Goal: Transaction & Acquisition: Purchase product/service

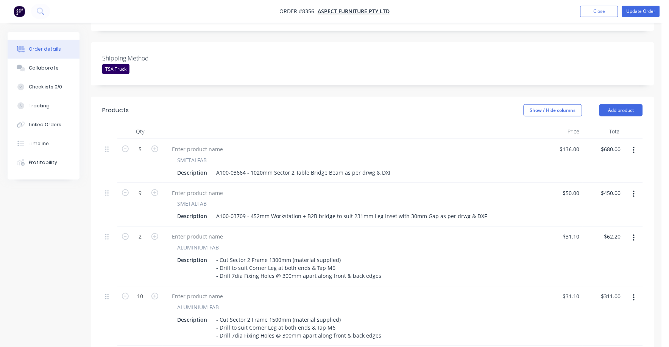
scroll to position [189, 0]
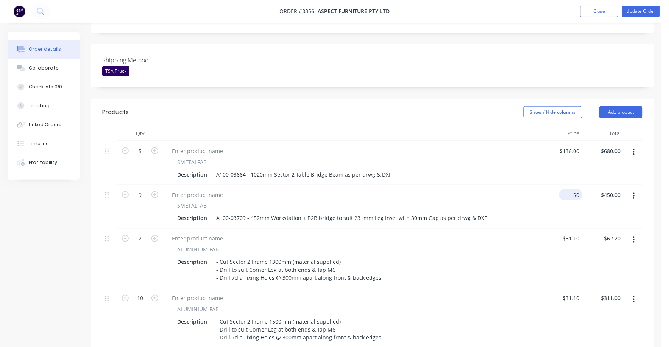
click at [572, 190] on input "50" at bounding box center [572, 195] width 20 height 11
type input "$92.00"
type input "$828.00"
click at [549, 199] on div "$92.00 92" at bounding box center [561, 207] width 41 height 44
click at [574, 190] on input "92" at bounding box center [577, 195] width 10 height 11
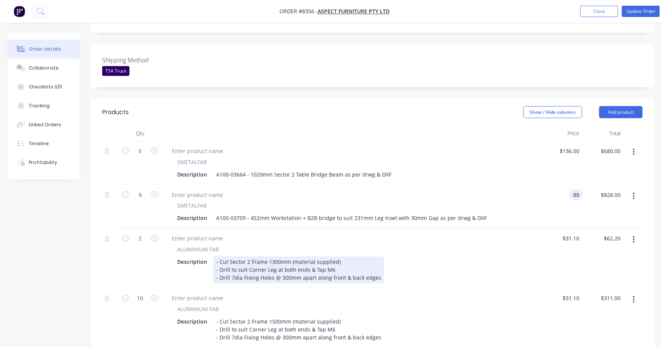
type input "$88.00"
type input "$792.00"
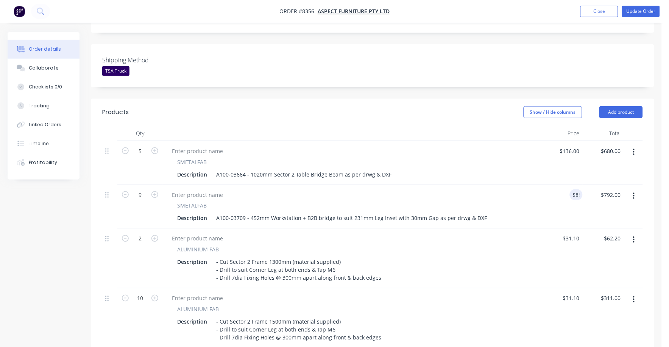
click at [409, 257] on div "Description - Cut Sector 2 Frame 1300mm (material supplied) - Drill to suit Cor…" at bounding box center [350, 270] width 353 height 27
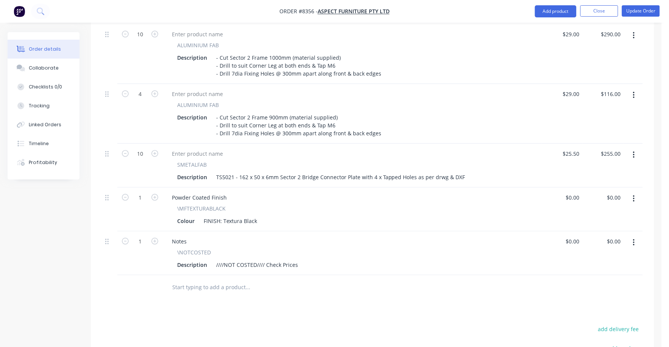
scroll to position [709, 0]
click at [635, 235] on button "button" at bounding box center [634, 242] width 18 height 14
click at [590, 302] on div "Delete" at bounding box center [606, 307] width 58 height 11
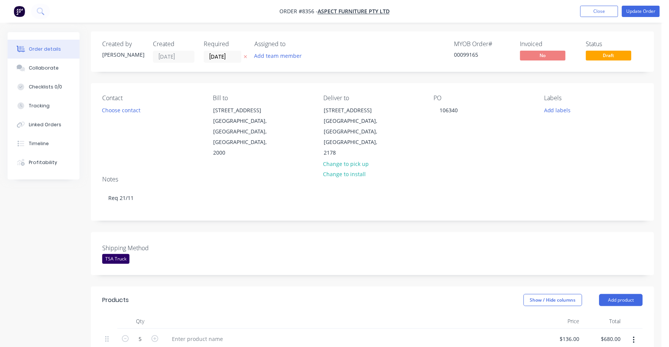
scroll to position [0, 0]
click at [642, 12] on button "Update Order" at bounding box center [641, 11] width 38 height 11
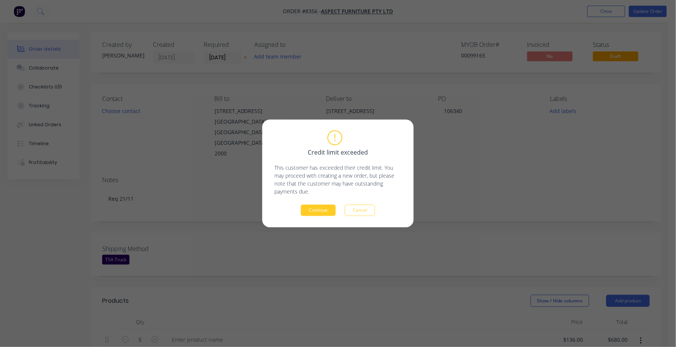
click at [322, 211] on button "Continue" at bounding box center [318, 210] width 35 height 11
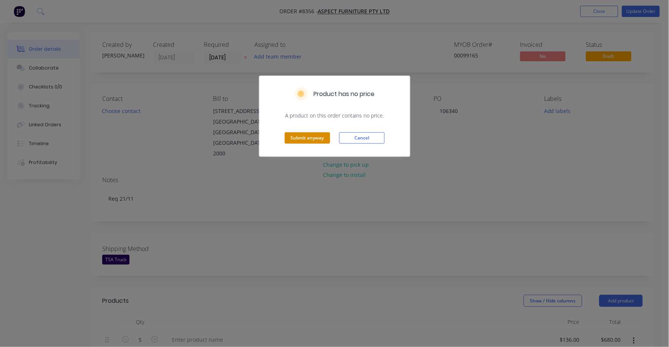
click at [313, 135] on button "Submit anyway" at bounding box center [307, 137] width 45 height 11
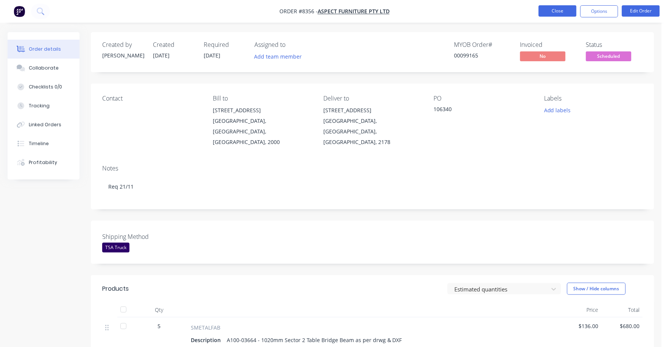
click at [552, 9] on button "Close" at bounding box center [557, 10] width 38 height 11
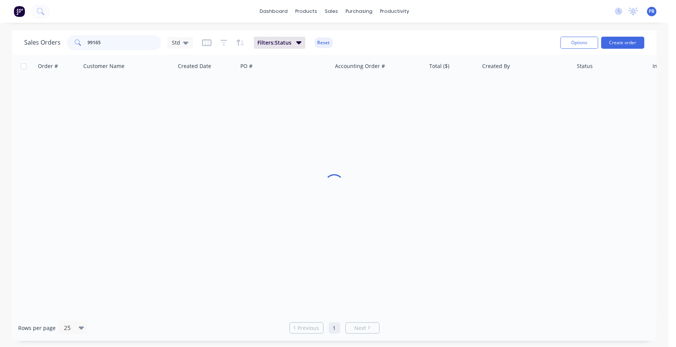
drag, startPoint x: 137, startPoint y: 48, endPoint x: 77, endPoint y: 36, distance: 60.5
click at [77, 36] on div "99165" at bounding box center [114, 42] width 95 height 15
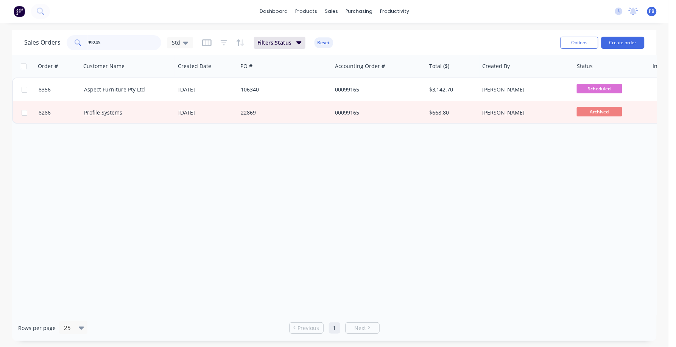
type input "99245"
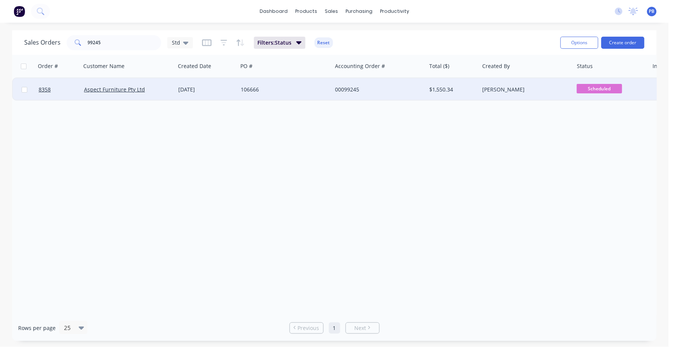
click at [347, 88] on div "00099245" at bounding box center [377, 90] width 84 height 8
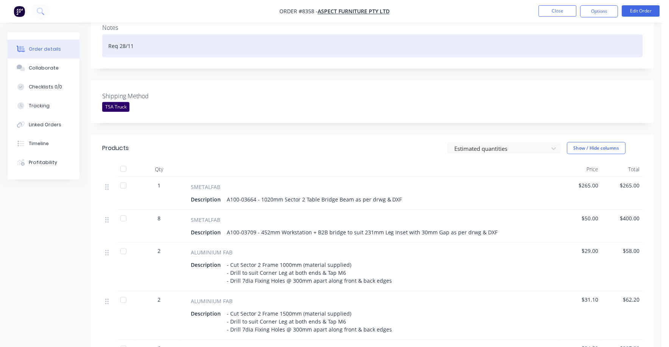
scroll to position [142, 0]
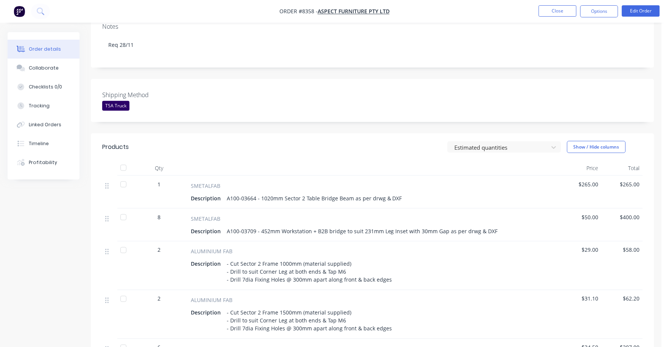
click at [595, 180] on span "$265.00" at bounding box center [580, 184] width 35 height 8
click at [597, 180] on span "$265.00" at bounding box center [580, 184] width 35 height 8
click at [642, 6] on button "Edit Order" at bounding box center [641, 10] width 38 height 11
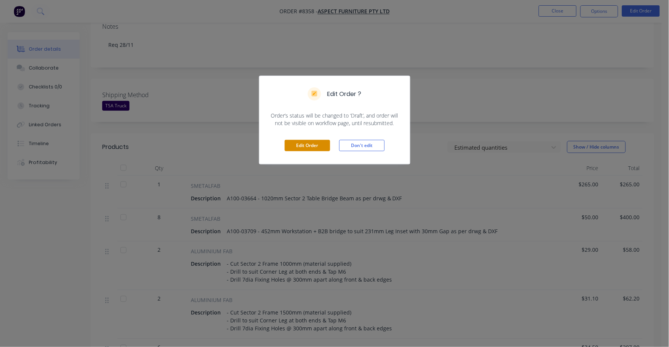
click at [316, 148] on button "Edit Order" at bounding box center [307, 145] width 45 height 11
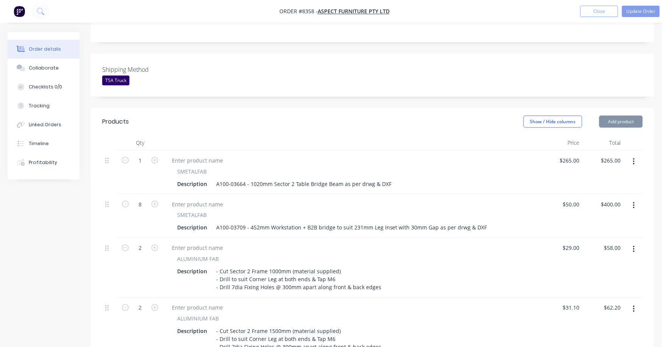
scroll to position [189, 0]
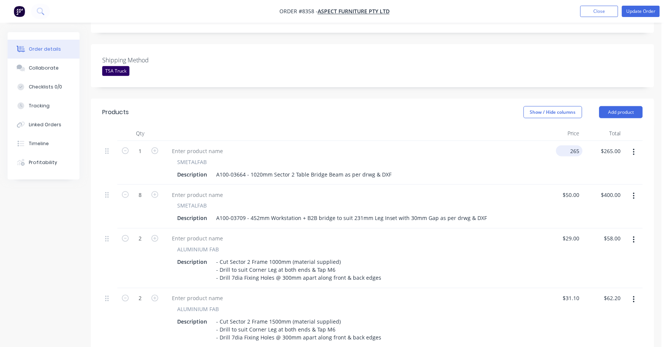
click at [572, 146] on input "265" at bounding box center [570, 151] width 23 height 11
type input "$262.00"
click at [419, 213] on div "A100-03709 - 452mm Workstation + B2B bridge to suit 231mm Leg Inset with 30mm G…" at bounding box center [351, 218] width 277 height 11
click at [574, 190] on input "50" at bounding box center [572, 195] width 20 height 11
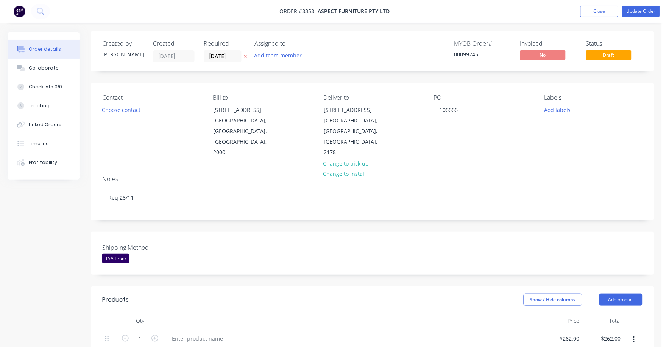
scroll to position [0, 0]
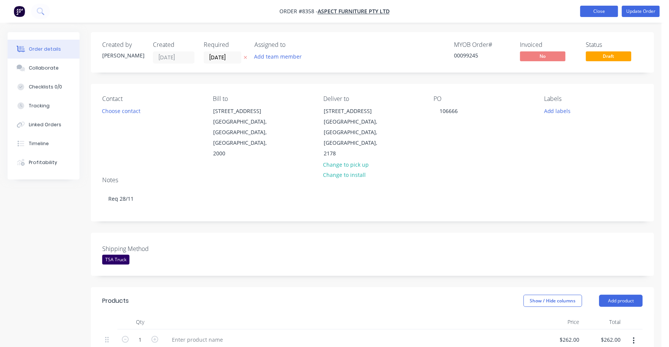
type input "$50.00"
click at [593, 10] on button "Close" at bounding box center [599, 11] width 38 height 11
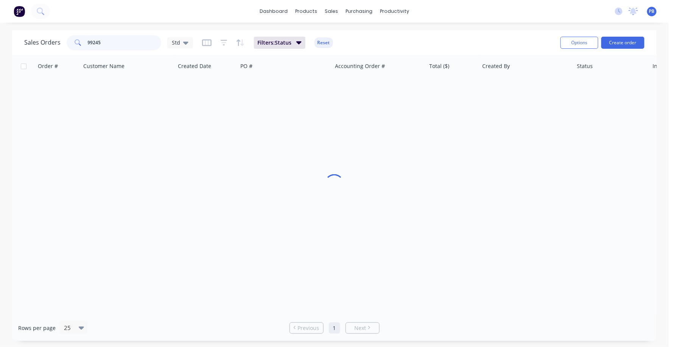
drag, startPoint x: 112, startPoint y: 39, endPoint x: 59, endPoint y: 38, distance: 53.0
click at [59, 38] on div "Sales Orders [STREET_ADDRESS]" at bounding box center [108, 42] width 169 height 15
type input "99165"
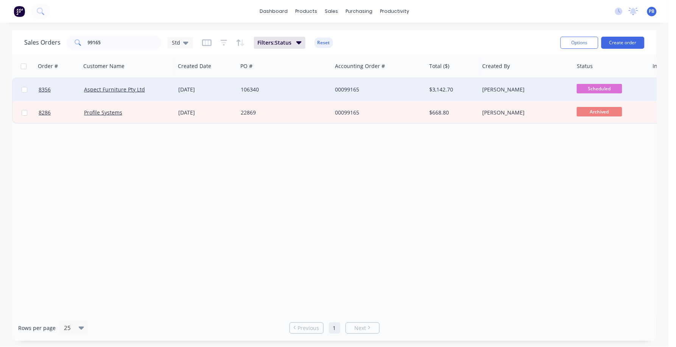
click at [359, 89] on div "00099165" at bounding box center [377, 90] width 84 height 8
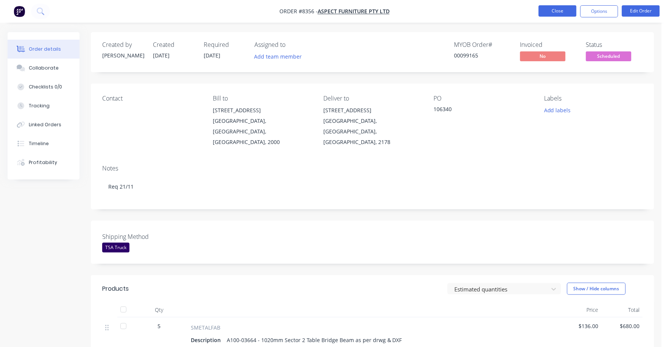
click at [554, 9] on button "Close" at bounding box center [557, 10] width 38 height 11
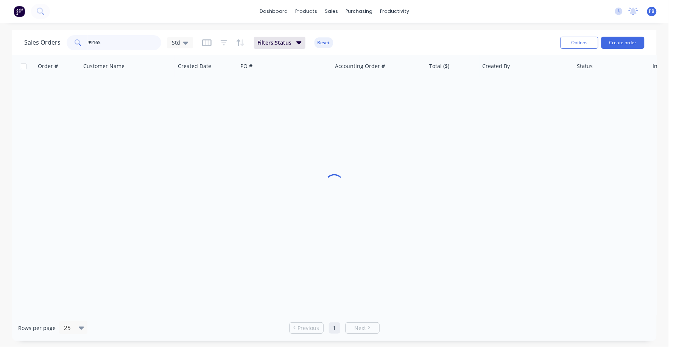
drag, startPoint x: 70, startPoint y: 36, endPoint x: 66, endPoint y: 36, distance: 3.8
click at [67, 36] on div "99165" at bounding box center [114, 42] width 95 height 15
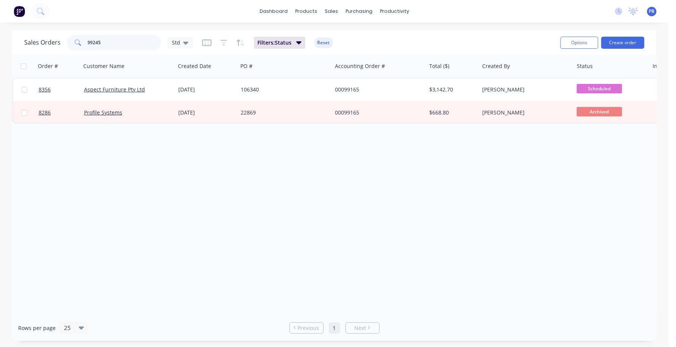
type input "99245"
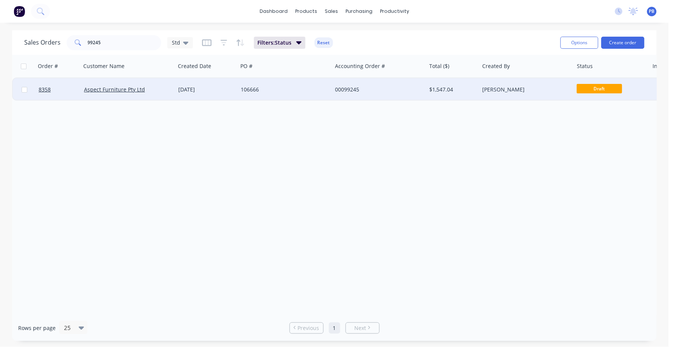
click at [351, 89] on div "00099245" at bounding box center [377, 90] width 84 height 8
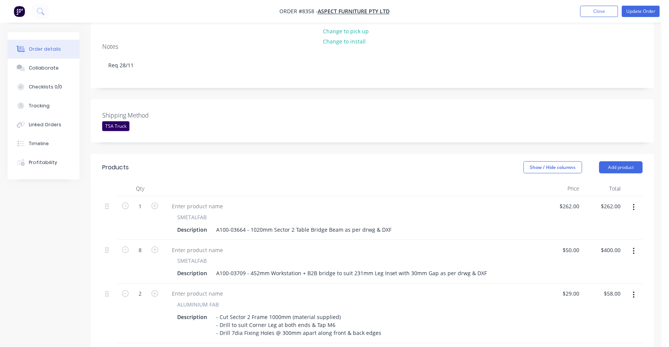
scroll to position [142, 0]
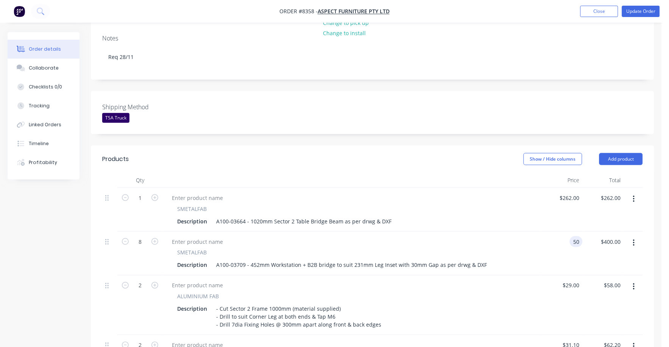
click at [575, 236] on input "50" at bounding box center [577, 241] width 10 height 11
type input "$88.00"
type input "$704.00"
click at [567, 276] on div "29 29" at bounding box center [561, 306] width 41 height 60
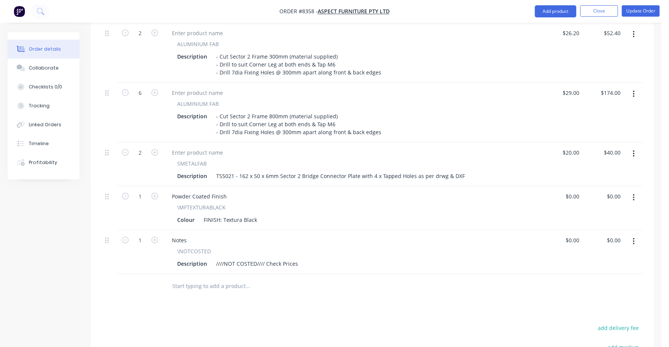
scroll to position [662, 0]
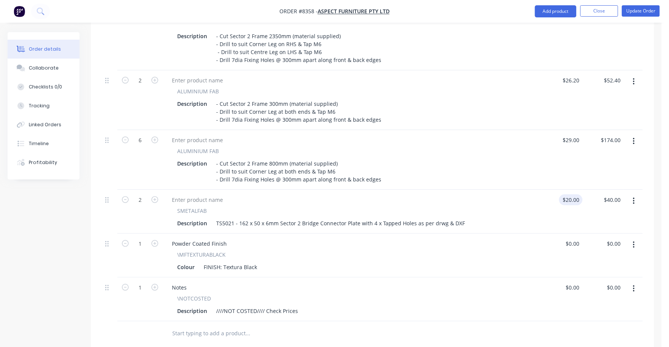
type input "$29.00"
click at [571, 194] on div "20 20" at bounding box center [575, 199] width 13 height 11
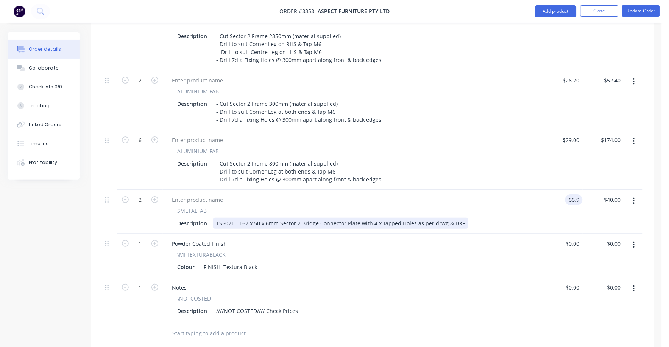
type input "$66.90"
type input "$133.80"
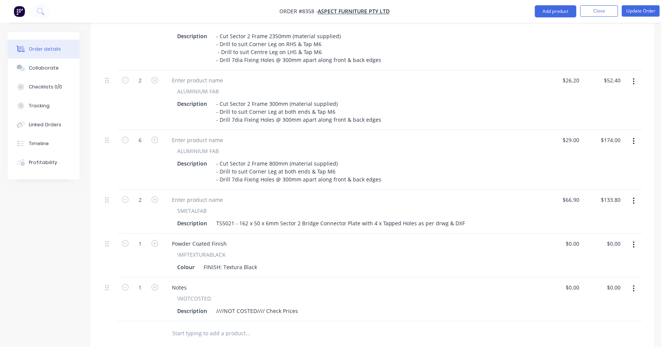
click at [532, 209] on div "SMETALFAB Description TS5021 - 162 x 50 x 6mm Sector 2 Bridge Connector Plate w…" at bounding box center [352, 212] width 378 height 44
click at [639, 282] on button "button" at bounding box center [634, 289] width 18 height 14
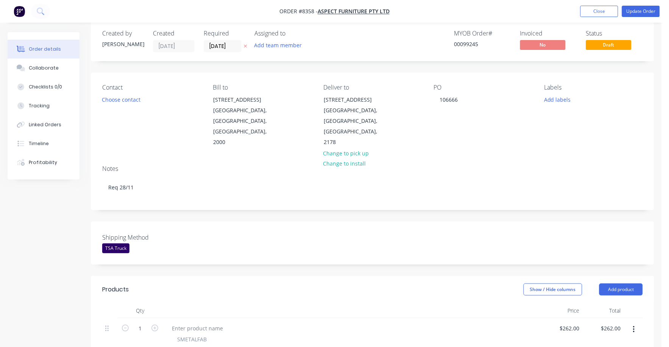
scroll to position [0, 0]
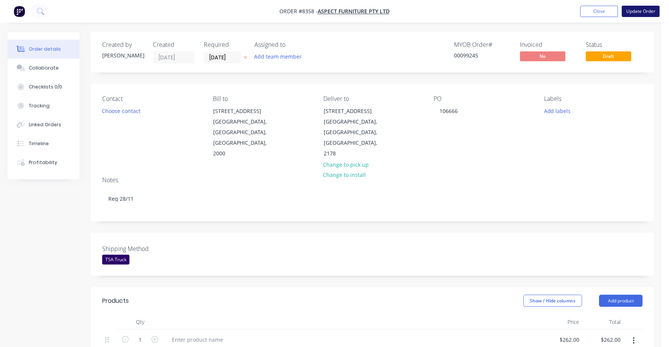
click at [654, 9] on button "Update Order" at bounding box center [641, 11] width 38 height 11
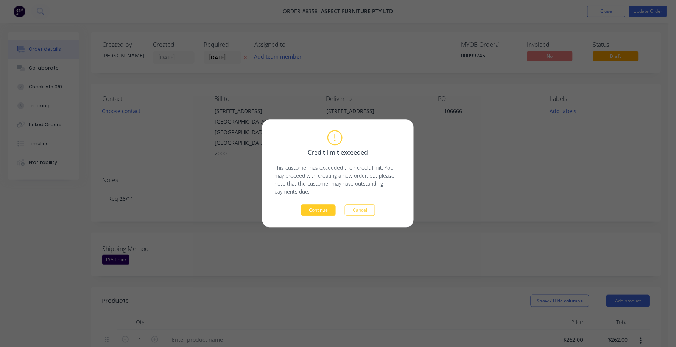
click at [313, 210] on button "Continue" at bounding box center [318, 210] width 35 height 11
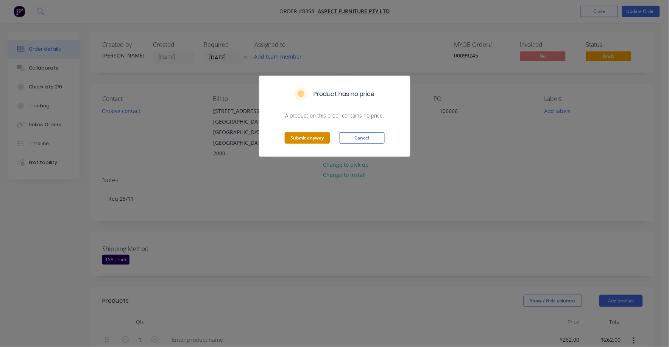
click at [304, 141] on button "Submit anyway" at bounding box center [307, 137] width 45 height 11
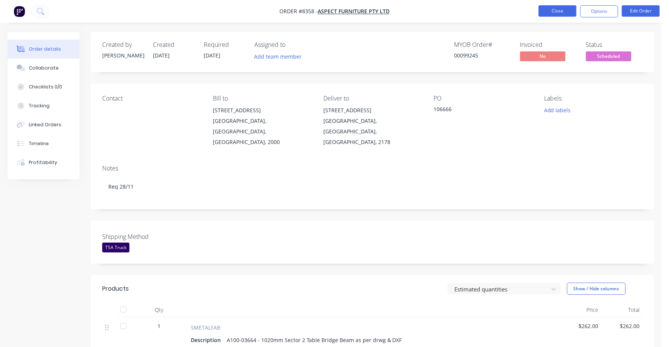
click at [559, 11] on button "Close" at bounding box center [557, 10] width 38 height 11
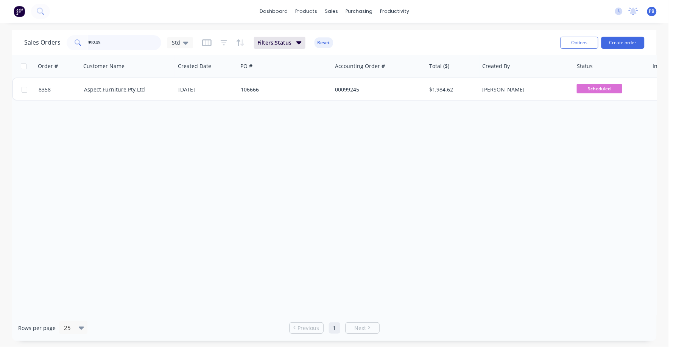
click at [103, 48] on input "99245" at bounding box center [125, 42] width 74 height 15
type input "99254"
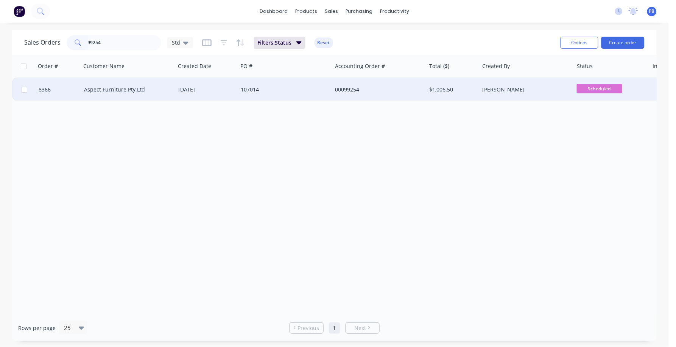
click at [350, 87] on div "00099254" at bounding box center [377, 90] width 84 height 8
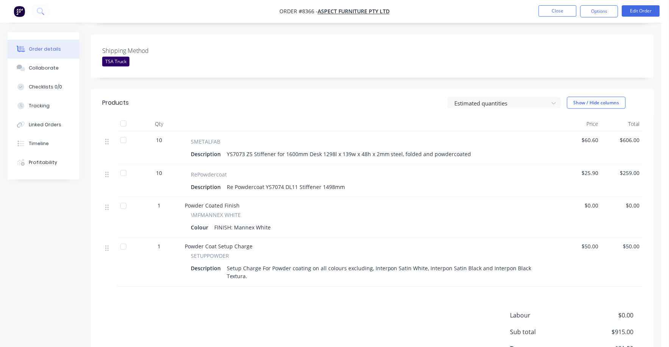
scroll to position [226, 0]
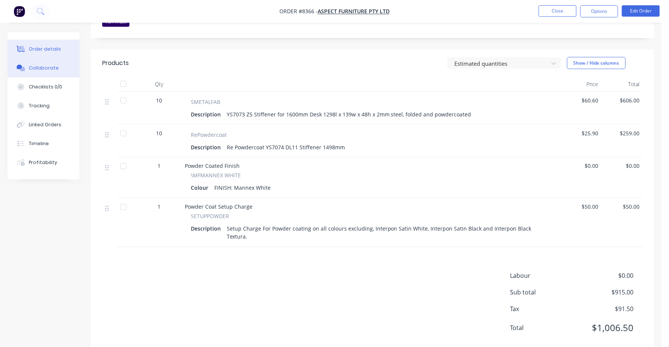
click at [46, 68] on div "Collaborate" at bounding box center [44, 68] width 30 height 7
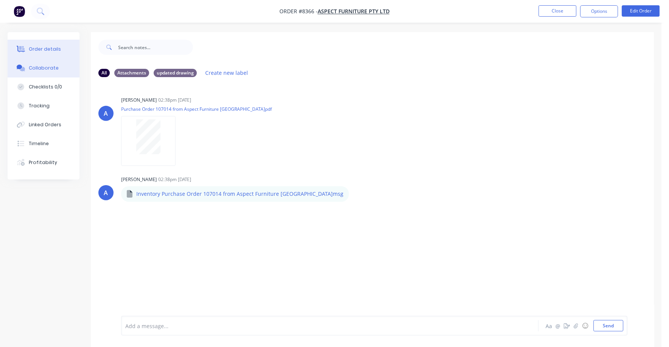
click at [42, 50] on div "Order details" at bounding box center [45, 49] width 32 height 7
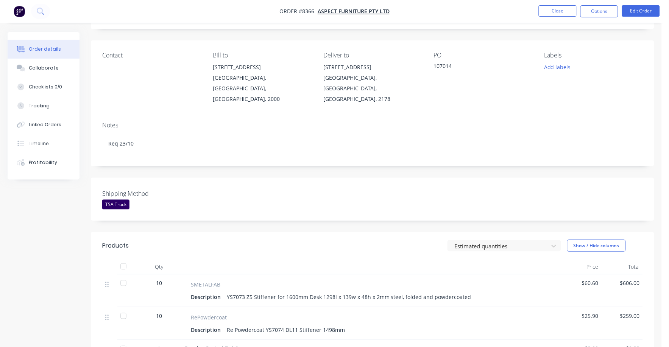
scroll to position [37, 0]
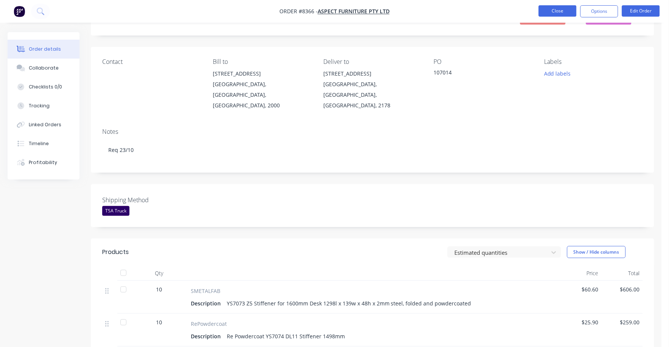
click at [556, 10] on button "Close" at bounding box center [557, 10] width 38 height 11
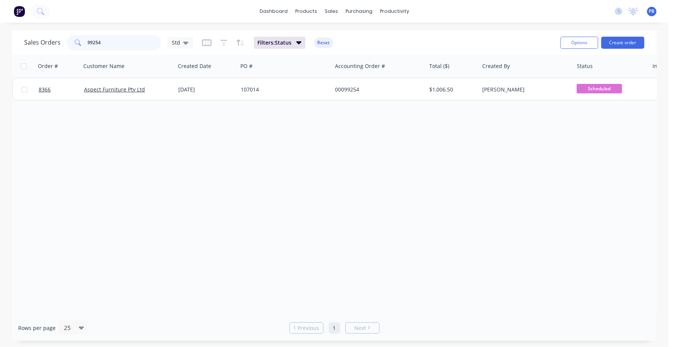
drag, startPoint x: 85, startPoint y: 42, endPoint x: 75, endPoint y: 40, distance: 9.5
click at [75, 40] on div "99254" at bounding box center [114, 42] width 95 height 15
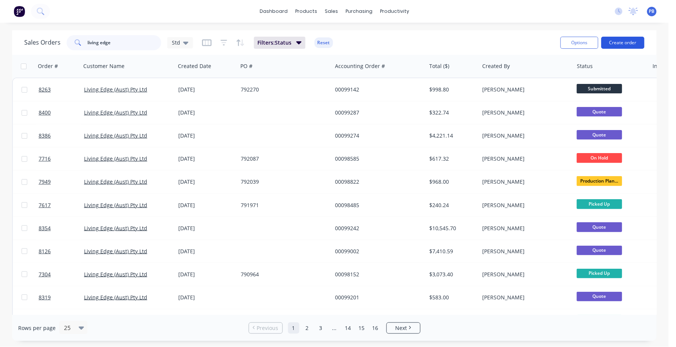
type input "living edge"
click at [630, 44] on button "Create order" at bounding box center [622, 43] width 43 height 12
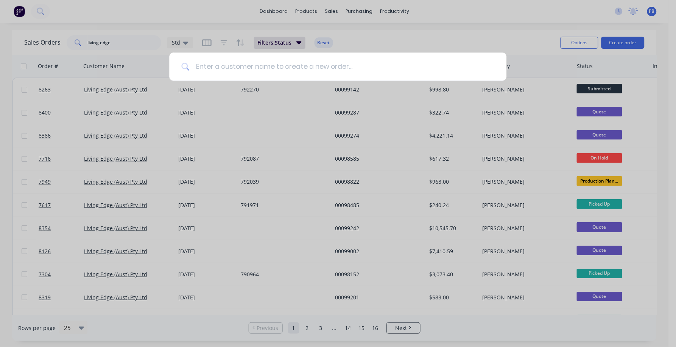
click at [304, 68] on input at bounding box center [342, 67] width 305 height 28
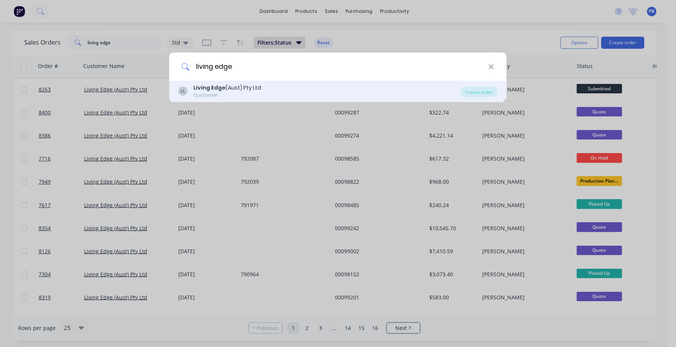
type input "living edge"
click at [221, 88] on b "Living Edge" at bounding box center [210, 88] width 32 height 8
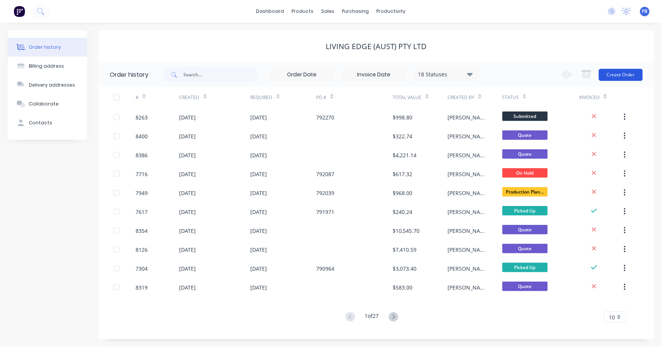
click at [620, 71] on button "Create Order" at bounding box center [621, 75] width 44 height 12
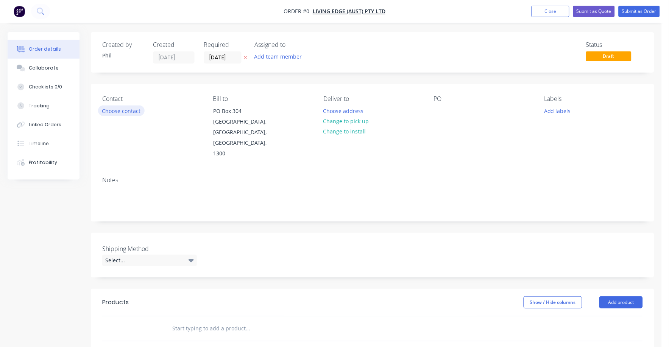
click at [132, 111] on button "Choose contact" at bounding box center [121, 111] width 47 height 10
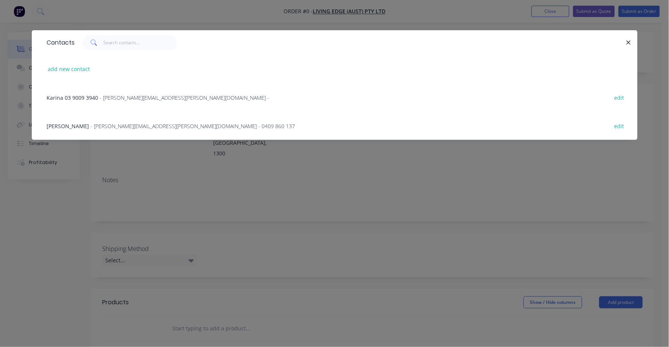
click at [122, 123] on span "- [PERSON_NAME][EMAIL_ADDRESS][PERSON_NAME][DOMAIN_NAME] - 0409 860 137" at bounding box center [193, 126] width 204 height 7
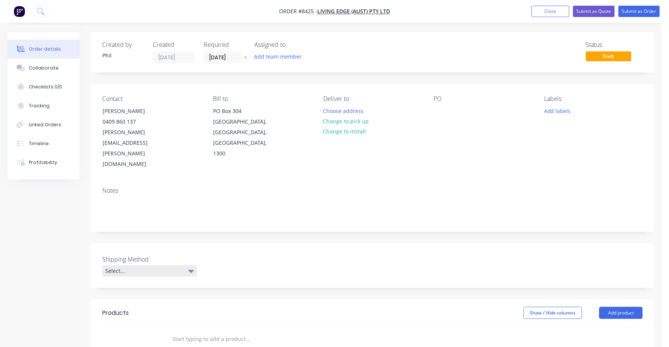
click at [190, 270] on icon at bounding box center [190, 271] width 5 height 3
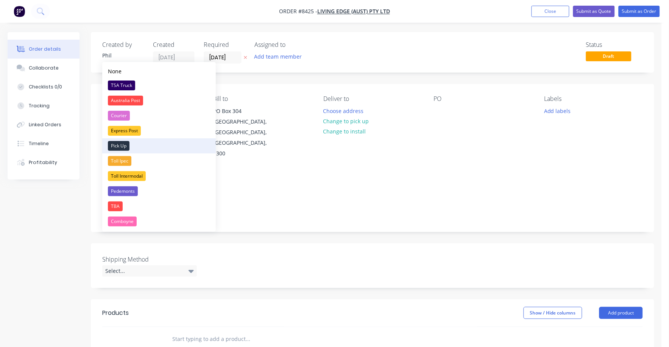
click at [119, 148] on div "Pick Up" at bounding box center [119, 146] width 22 height 10
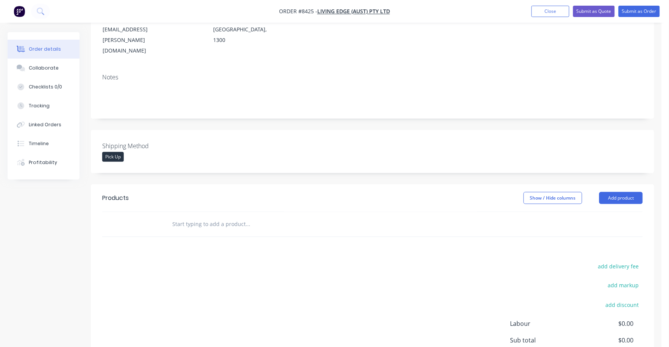
scroll to position [142, 0]
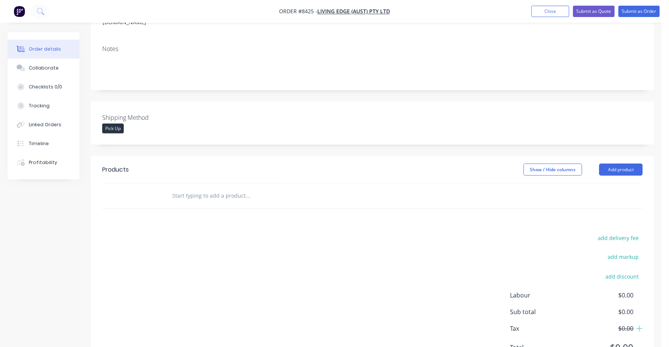
drag, startPoint x: 175, startPoint y: 162, endPoint x: 182, endPoint y: 162, distance: 6.8
click at [176, 188] on input "text" at bounding box center [247, 195] width 151 height 15
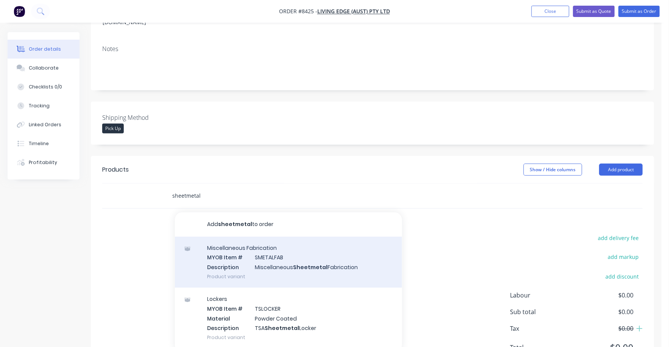
type input "sheetmetal"
click at [275, 237] on div "Miscellaneous Fabrication MYOB Item # SMETALFAB Description Miscellaneous Sheet…" at bounding box center [288, 262] width 227 height 51
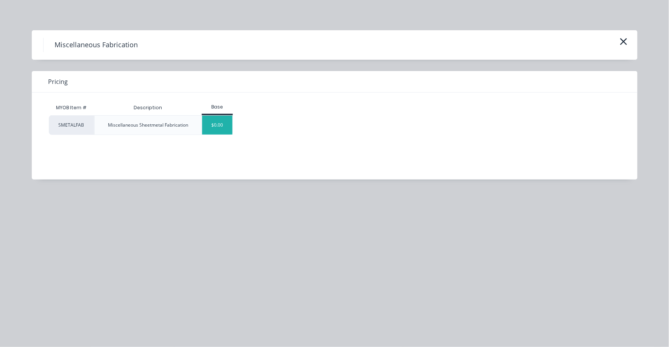
click at [218, 122] on div "$0.00" at bounding box center [217, 125] width 31 height 19
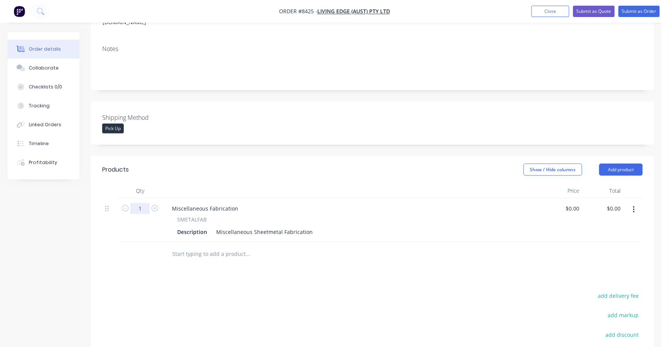
click at [142, 203] on input "1" at bounding box center [140, 208] width 20 height 11
type input "60"
drag, startPoint x: 216, startPoint y: 199, endPoint x: 310, endPoint y: 199, distance: 93.8
click at [310, 227] on div "Miscellaneous Sheetmetal Fabrication" at bounding box center [264, 232] width 103 height 11
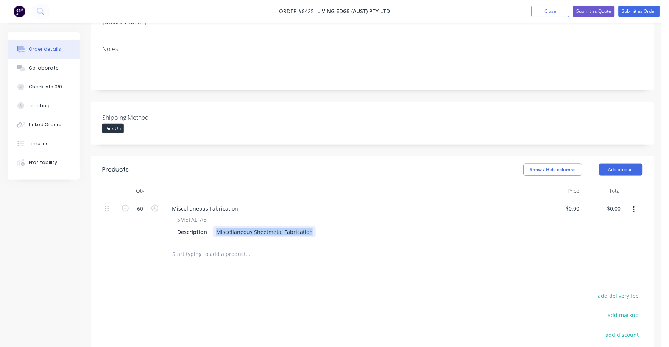
drag, startPoint x: 215, startPoint y: 200, endPoint x: 318, endPoint y: 203, distance: 102.6
click at [318, 227] on div "Description Miscellaneous Sheetmetal Fabrication" at bounding box center [350, 232] width 353 height 11
type input "$15.10"
type input "$906.00"
click at [270, 255] on div "Products Show / Hide columns Add product Qty Price Total 60 Miscellaneous Fabri…" at bounding box center [372, 294] width 563 height 276
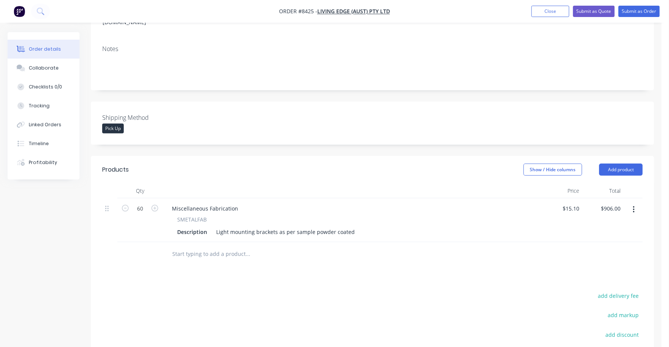
click at [231, 247] on input "text" at bounding box center [247, 254] width 151 height 15
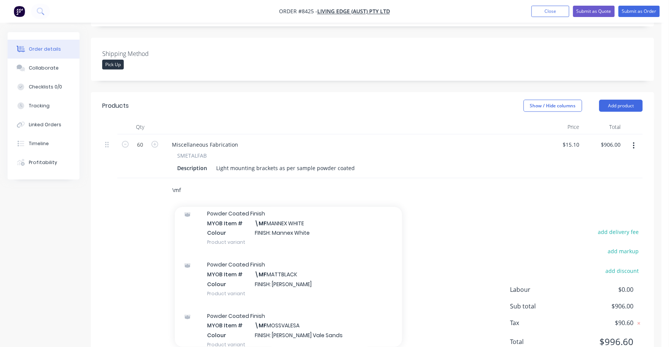
scroll to position [2034, 0]
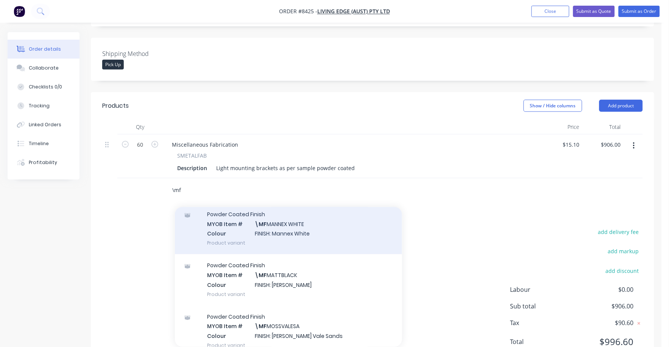
type input "\mf"
click at [297, 204] on div "Powder Coated Finish MYOB Item # \[PERSON_NAME] WHITE Colour FINISH: Mannex Whi…" at bounding box center [288, 229] width 227 height 51
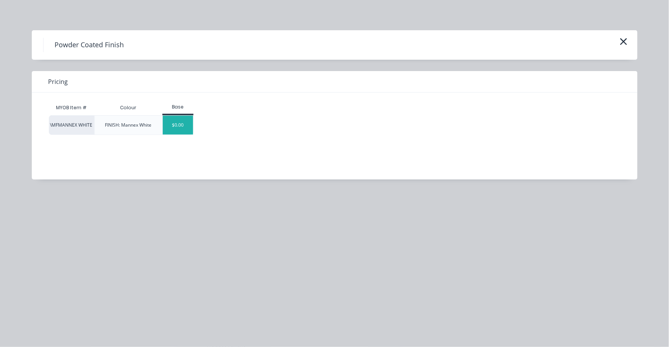
click at [176, 123] on div "$0.00" at bounding box center [178, 125] width 31 height 19
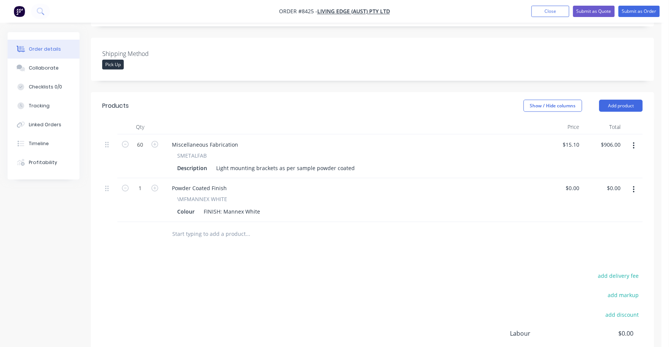
click at [220, 227] on input "text" at bounding box center [247, 234] width 151 height 15
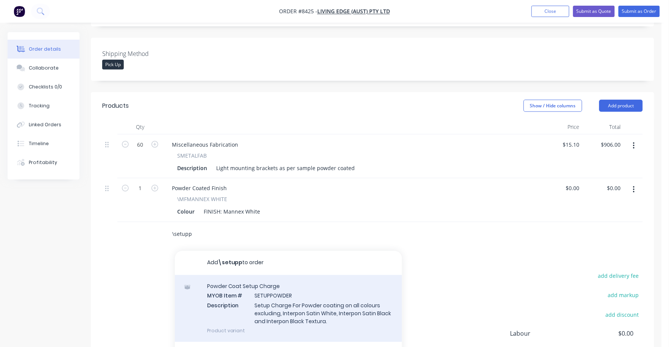
type input "\setupp"
click at [320, 275] on div "Powder Coat Setup Charge MYOB Item # SETUPPOWDER Description Setup Charge For P…" at bounding box center [288, 308] width 227 height 67
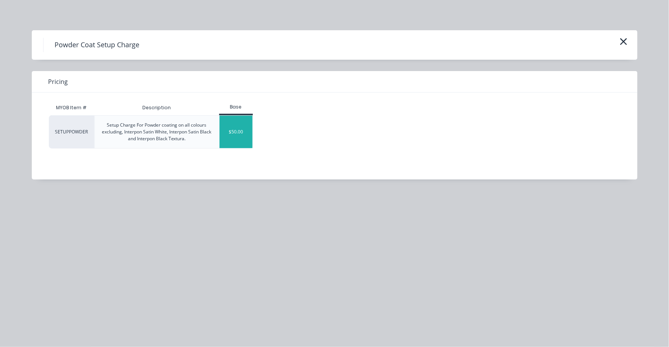
click at [223, 129] on div "$50.00" at bounding box center [235, 132] width 33 height 33
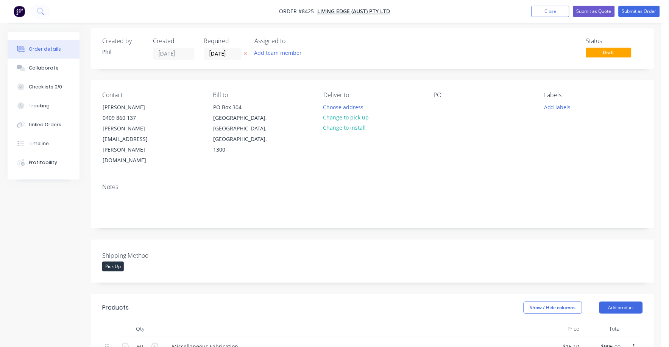
scroll to position [0, 0]
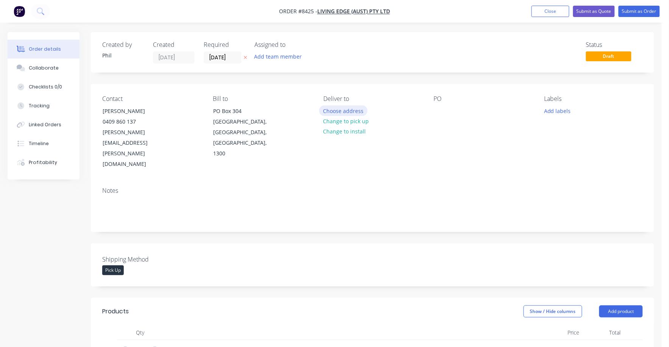
click at [356, 110] on button "Choose address" at bounding box center [343, 111] width 48 height 10
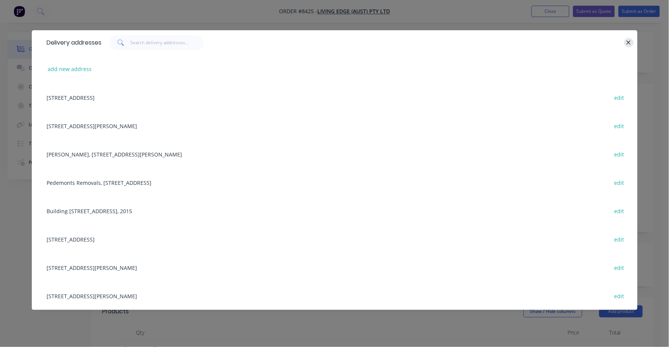
click at [630, 39] on icon "button" at bounding box center [628, 42] width 5 height 7
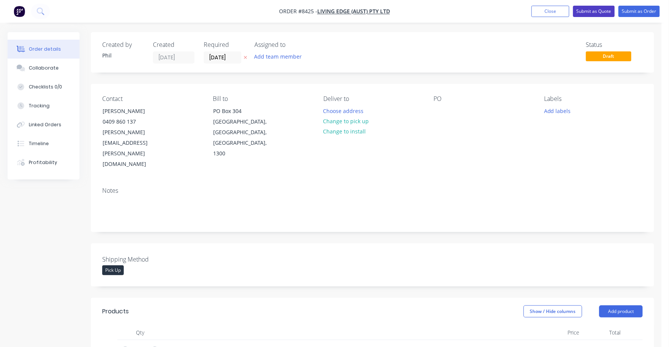
click at [597, 11] on button "Submit as Quote" at bounding box center [594, 11] width 42 height 11
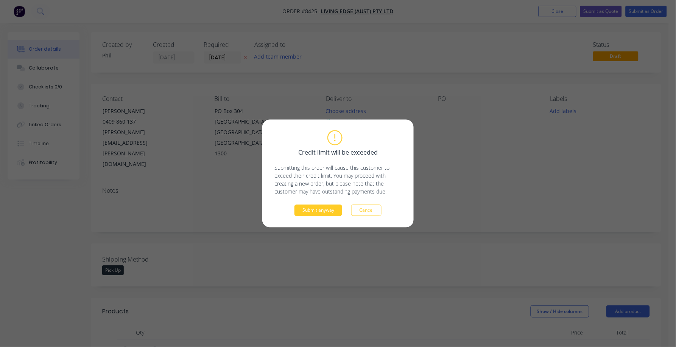
click at [329, 211] on button "Submit anyway" at bounding box center [318, 210] width 48 height 11
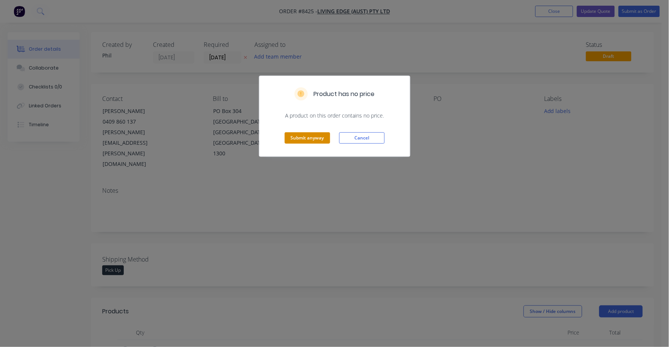
click at [285, 143] on button "Submit anyway" at bounding box center [307, 137] width 45 height 11
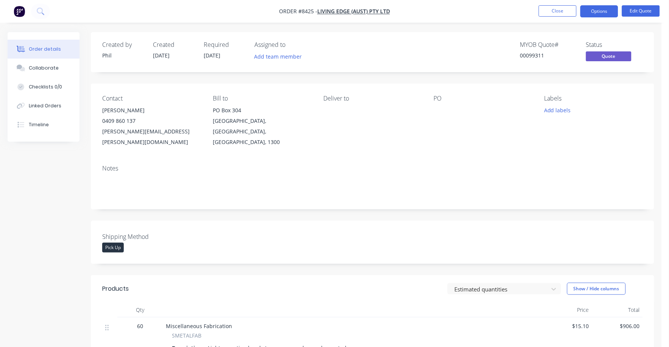
click at [346, 100] on div "Deliver to" at bounding box center [372, 98] width 98 height 7
click at [354, 98] on div "Deliver to" at bounding box center [372, 98] width 98 height 7
click at [351, 104] on div "Deliver to" at bounding box center [372, 121] width 98 height 53
click at [641, 11] on button "Edit Quote" at bounding box center [641, 10] width 38 height 11
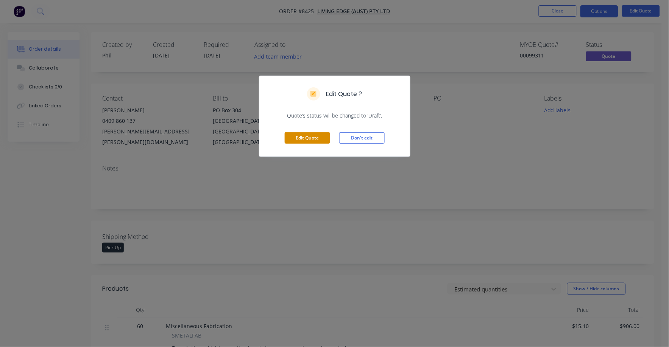
click at [318, 136] on button "Edit Quote" at bounding box center [307, 137] width 45 height 11
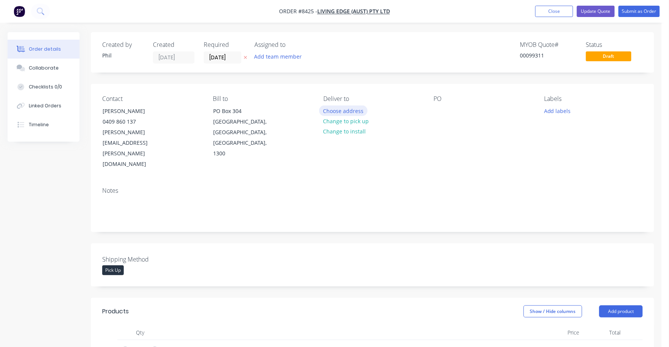
click at [353, 110] on button "Choose address" at bounding box center [343, 111] width 48 height 10
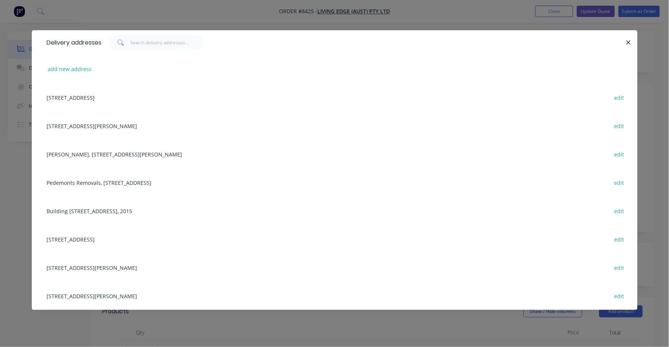
click at [175, 123] on div "Unit C, Warehouse [STREET_ADDRESS][PERSON_NAME] edit" at bounding box center [334, 126] width 583 height 28
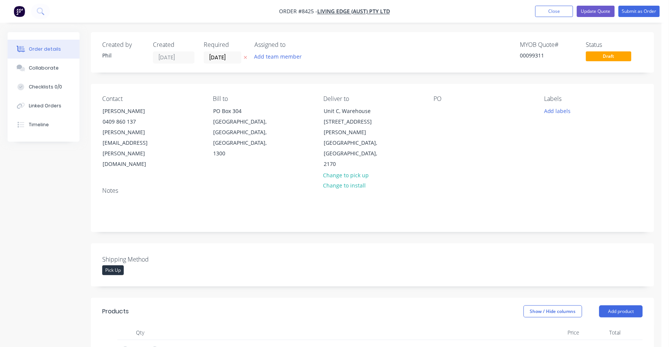
click at [114, 266] on div "Pick Up" at bounding box center [113, 271] width 22 height 10
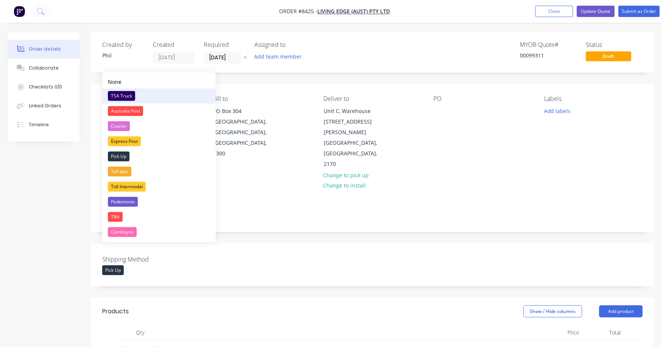
click at [124, 95] on div "TSA Truck" at bounding box center [121, 96] width 27 height 10
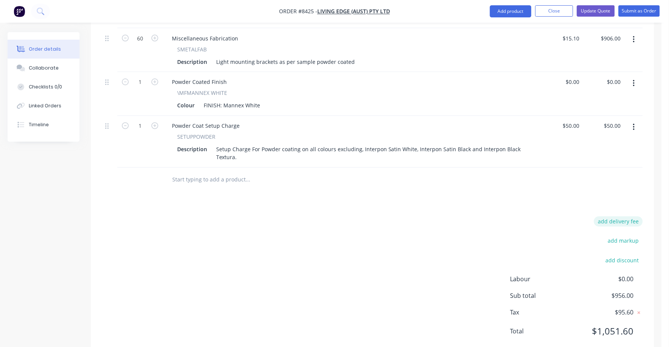
click at [633, 217] on button "add delivery fee" at bounding box center [618, 222] width 49 height 10
type input "75"
click input "submit" at bounding box center [0, 0] width 0 height 0
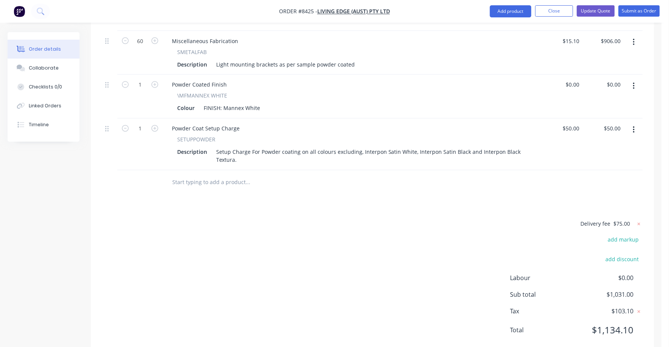
click at [398, 219] on div "Delivery fee $75.00 add markup add discount Labour $0.00 Sub total $1,031.00 Ta…" at bounding box center [372, 282] width 540 height 126
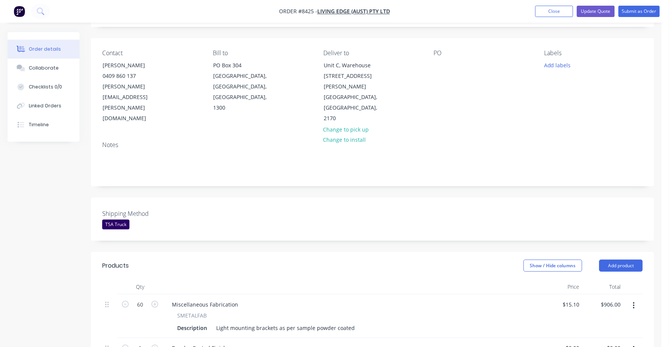
scroll to position [0, 0]
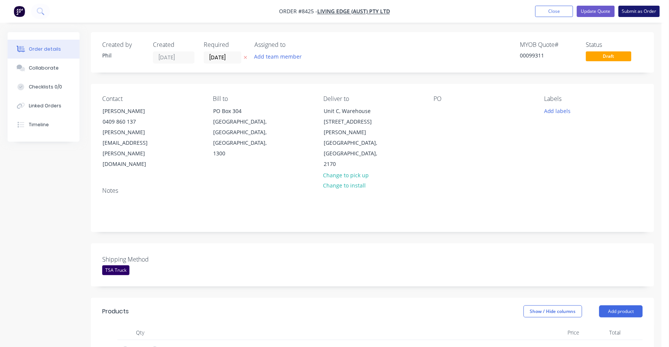
click at [640, 12] on button "Submit as Order" at bounding box center [638, 11] width 41 height 11
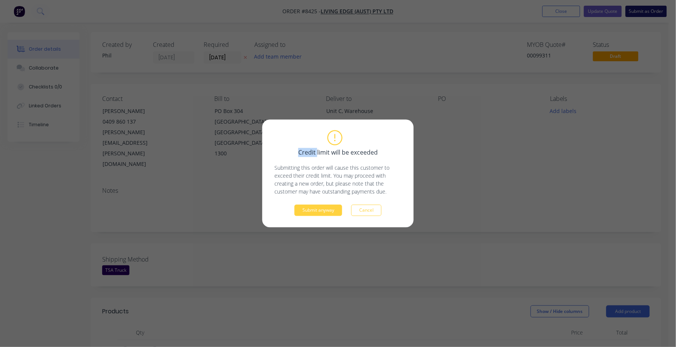
click at [640, 12] on div "Credit limit will be exceeded Submitting this order will cause this customer to…" at bounding box center [338, 173] width 676 height 347
click at [359, 210] on button "Cancel" at bounding box center [366, 210] width 30 height 11
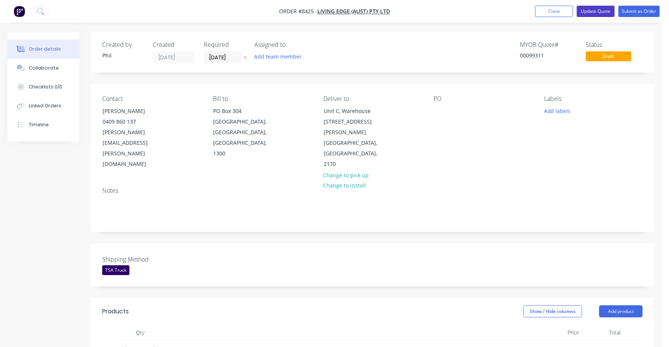
click at [595, 11] on button "Update Quote" at bounding box center [596, 11] width 38 height 11
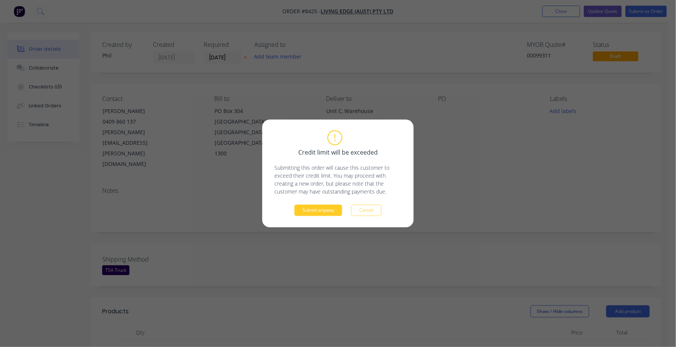
click at [330, 211] on button "Submit anyway" at bounding box center [318, 210] width 48 height 11
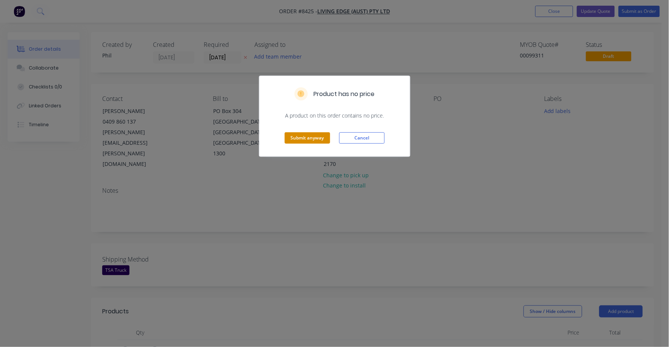
click at [314, 136] on button "Submit anyway" at bounding box center [307, 137] width 45 height 11
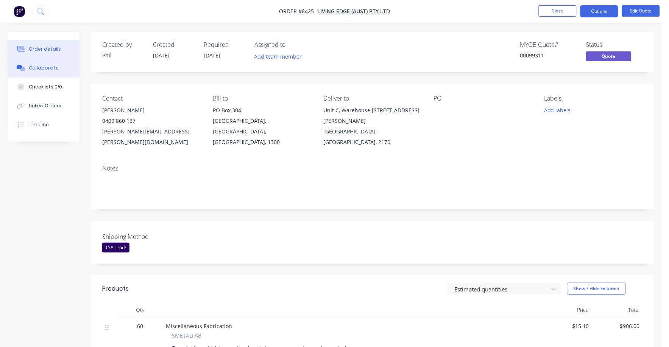
drag, startPoint x: 40, startPoint y: 63, endPoint x: 44, endPoint y: 62, distance: 3.8
click at [40, 63] on button "Collaborate" at bounding box center [44, 68] width 72 height 19
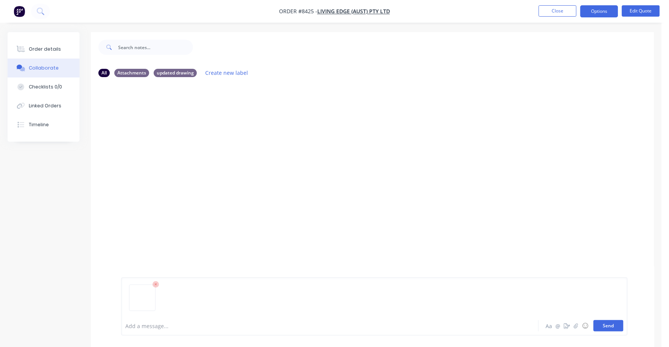
click at [613, 326] on button "Send" at bounding box center [608, 325] width 30 height 11
click at [41, 45] on button "Order details" at bounding box center [44, 49] width 72 height 19
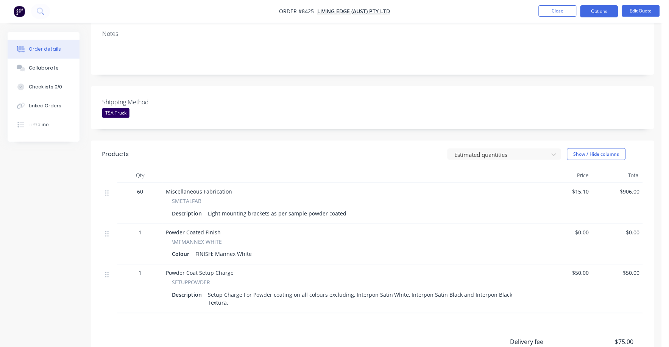
scroll to position [142, 0]
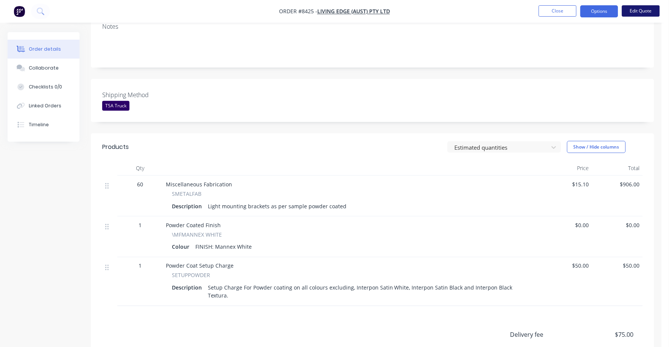
click at [633, 10] on button "Edit Quote" at bounding box center [641, 10] width 38 height 11
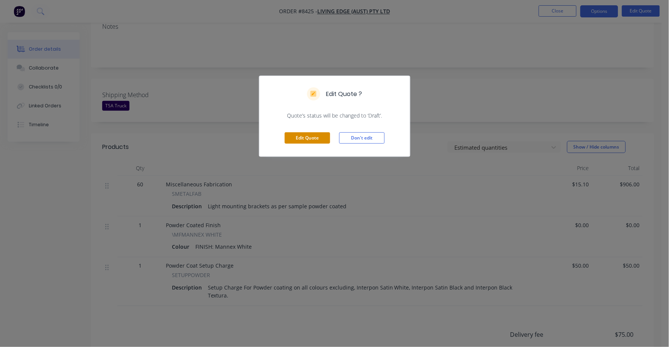
click at [311, 140] on button "Edit Quote" at bounding box center [307, 137] width 45 height 11
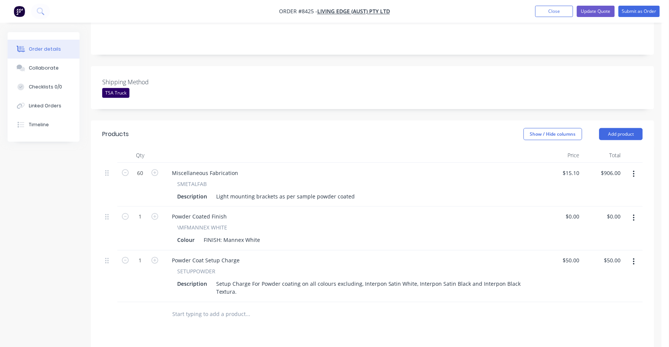
scroll to position [189, 0]
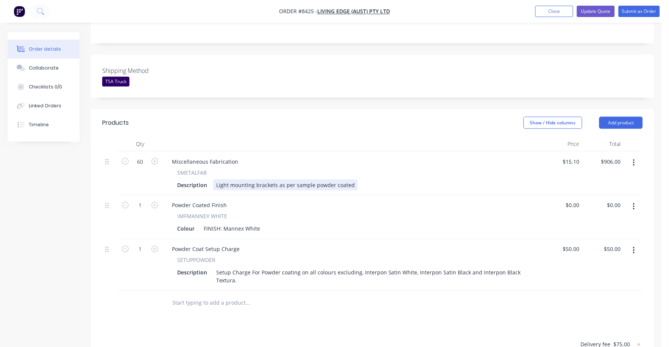
click at [277, 180] on div "Light mounting brackets as per sample powder coated" at bounding box center [285, 185] width 145 height 11
drag, startPoint x: 362, startPoint y: 163, endPoint x: 368, endPoint y: 166, distance: 6.6
click at [465, 169] on div "SMETALFAB" at bounding box center [352, 173] width 350 height 8
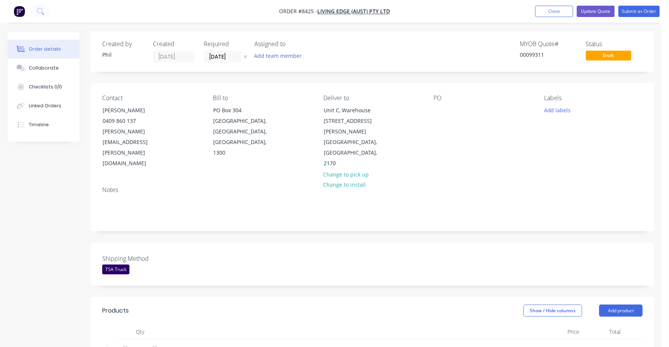
scroll to position [0, 0]
click at [596, 10] on button "Update Quote" at bounding box center [596, 11] width 38 height 11
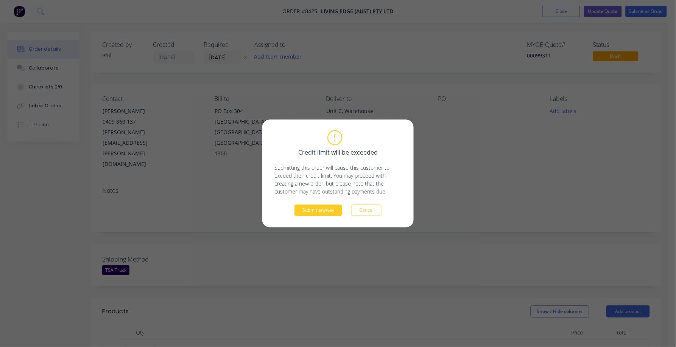
click at [336, 214] on button "Submit anyway" at bounding box center [318, 210] width 48 height 11
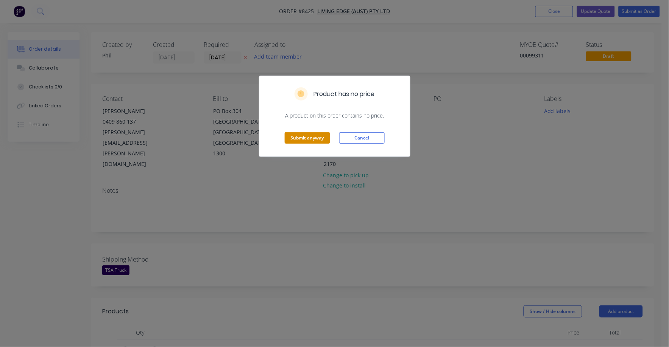
click at [314, 138] on button "Submit anyway" at bounding box center [307, 137] width 45 height 11
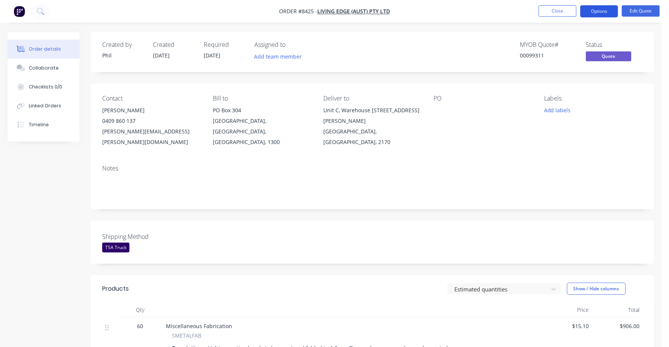
click at [606, 11] on button "Options" at bounding box center [599, 11] width 38 height 12
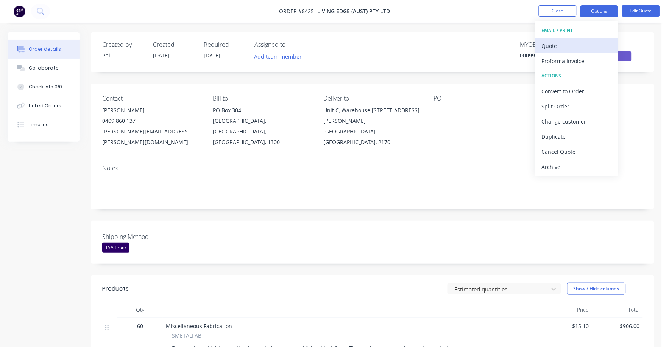
click at [561, 46] on div "Quote" at bounding box center [576, 45] width 70 height 11
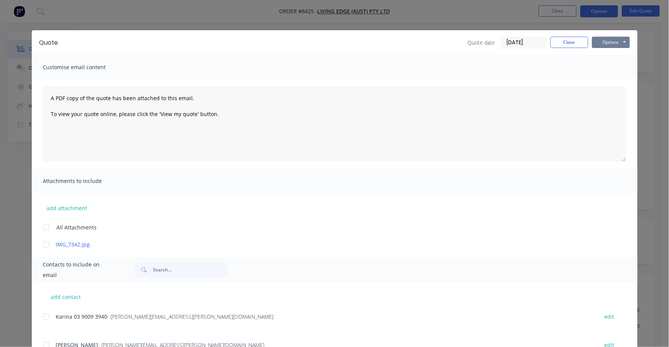
click at [607, 39] on button "Options" at bounding box center [611, 42] width 38 height 11
click at [605, 64] on button "Print" at bounding box center [616, 68] width 48 height 12
click at [571, 40] on button "Close" at bounding box center [569, 42] width 38 height 11
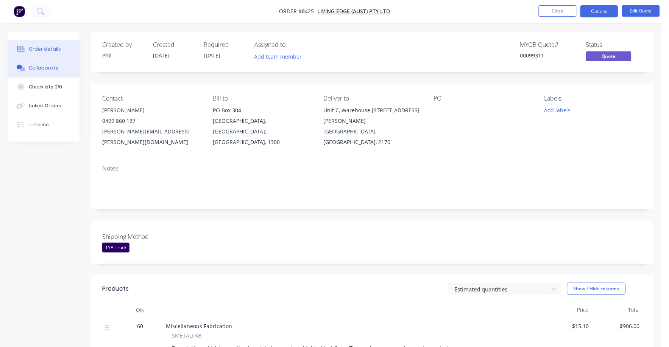
click at [50, 67] on div "Collaborate" at bounding box center [44, 68] width 30 height 7
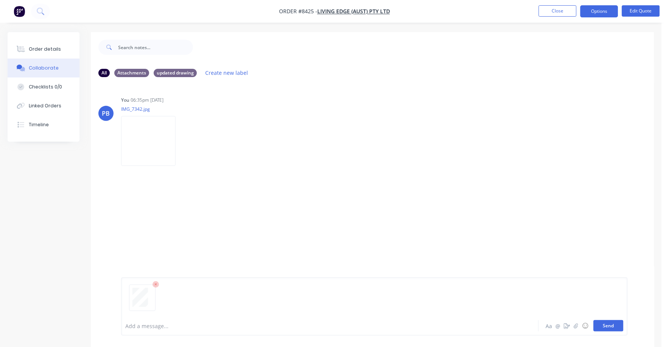
click at [614, 327] on button "Send" at bounding box center [608, 325] width 30 height 11
click at [558, 10] on button "Close" at bounding box center [557, 10] width 38 height 11
